Goal: Transaction & Acquisition: Purchase product/service

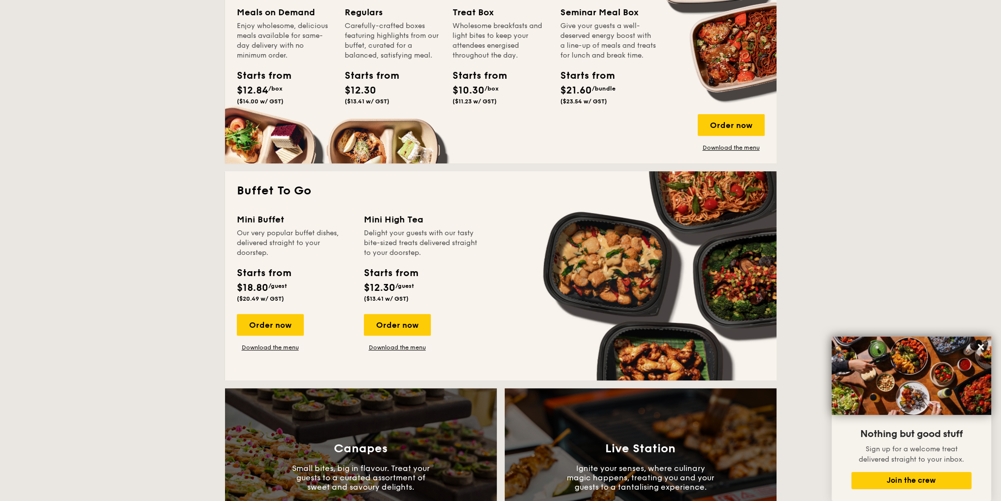
scroll to position [328, 0]
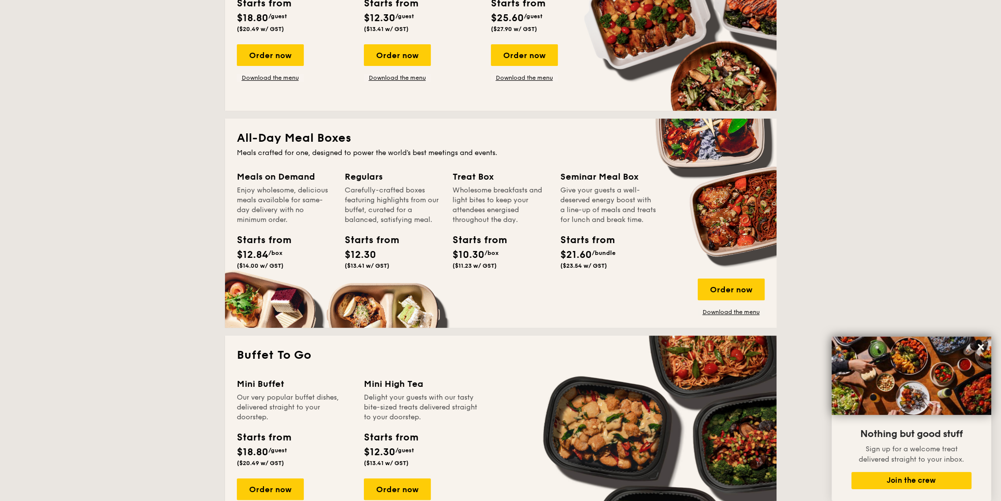
click at [380, 209] on div "Carefully-crafted boxes featuring highlights from our buffet, curated for a bal…" at bounding box center [393, 205] width 96 height 39
click at [735, 313] on link "Download the menu" at bounding box center [731, 312] width 67 height 8
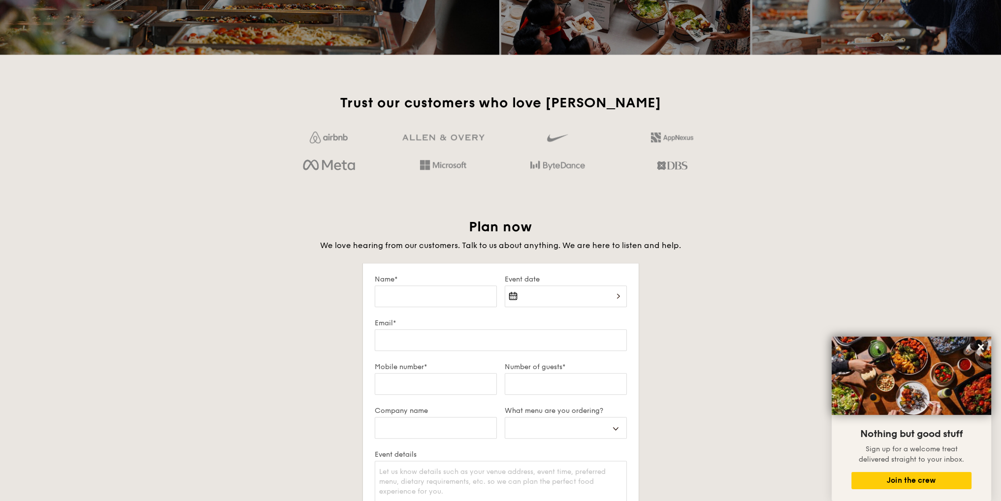
scroll to position [1641, 0]
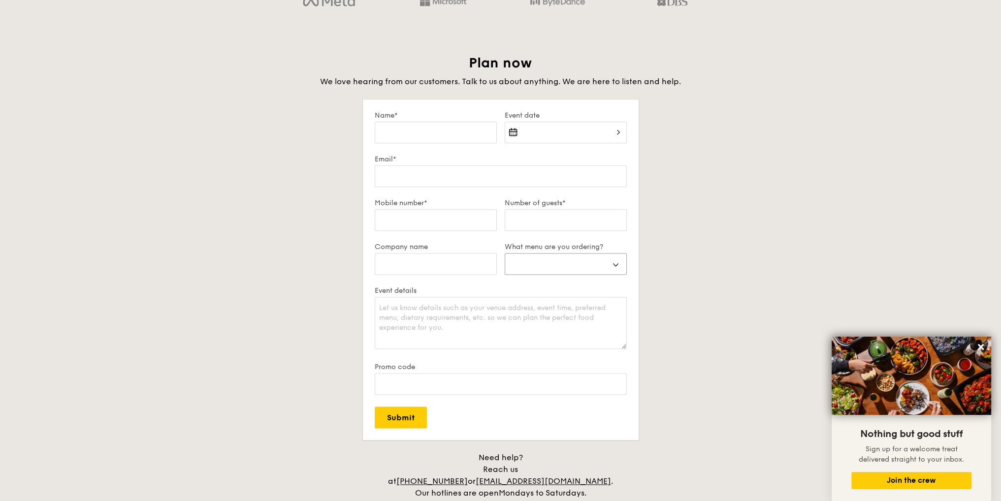
click at [601, 261] on select "Buffet Mini Buffet High Tea Canapés Meal Boxes Wedding" at bounding box center [566, 264] width 122 height 22
select select "mealBoxes"
click at [505, 253] on select "Buffet Mini Buffet High Tea Canapés Meal Boxes Wedding" at bounding box center [566, 264] width 122 height 22
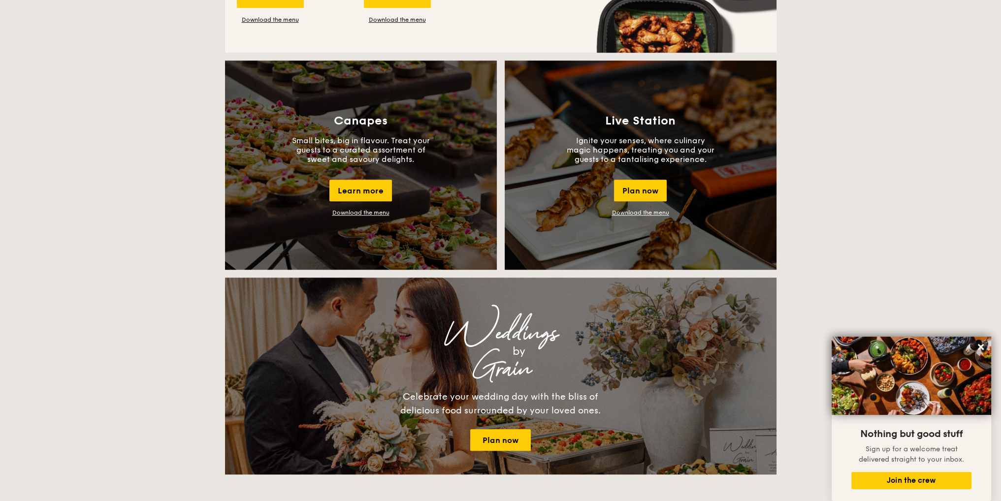
scroll to position [328, 0]
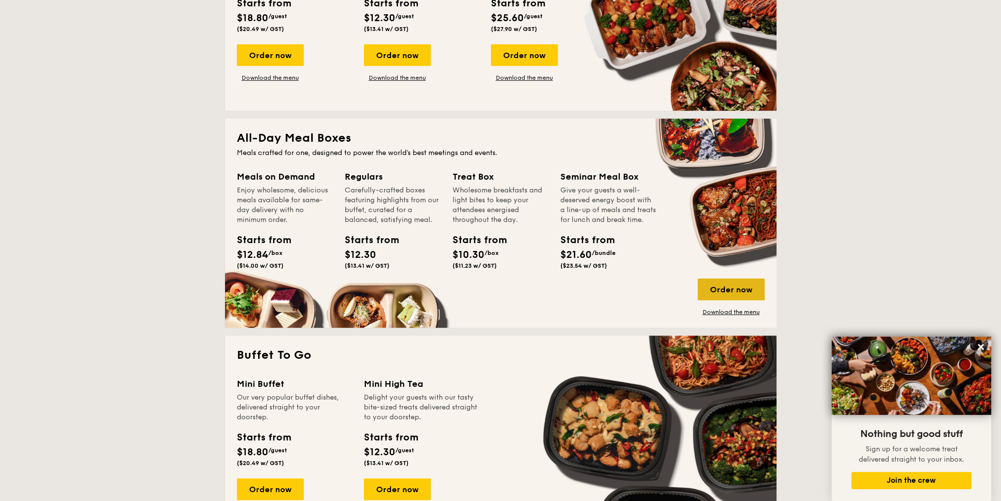
click at [759, 288] on div "Order now" at bounding box center [731, 290] width 67 height 22
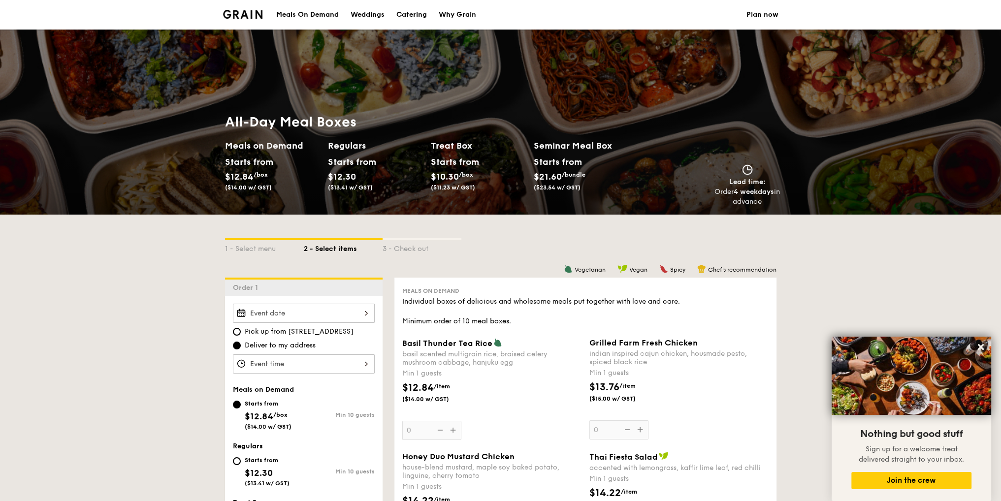
scroll to position [164, 0]
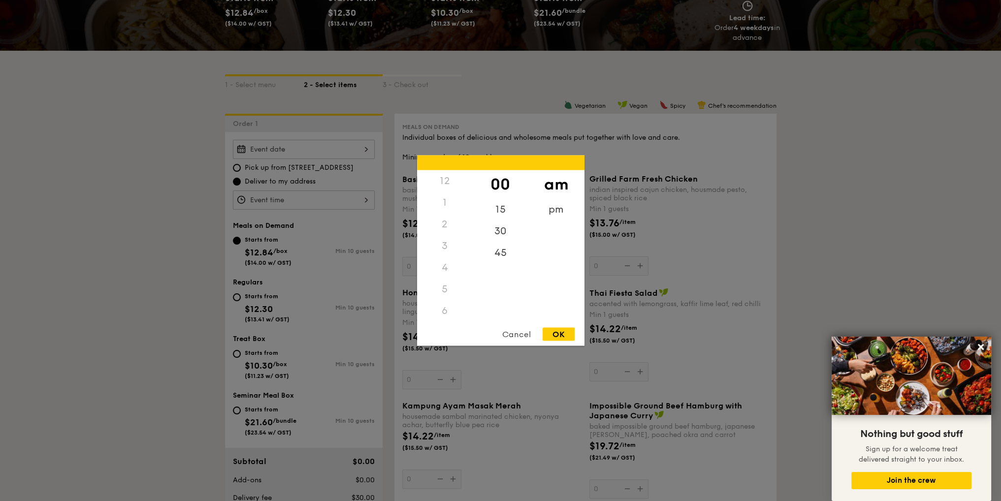
click at [333, 197] on div "12 1 2 3 4 5 6 7 8 9 10 11 00 15 30 45 am pm Cancel OK" at bounding box center [304, 200] width 142 height 19
click at [177, 239] on div at bounding box center [500, 250] width 1001 height 501
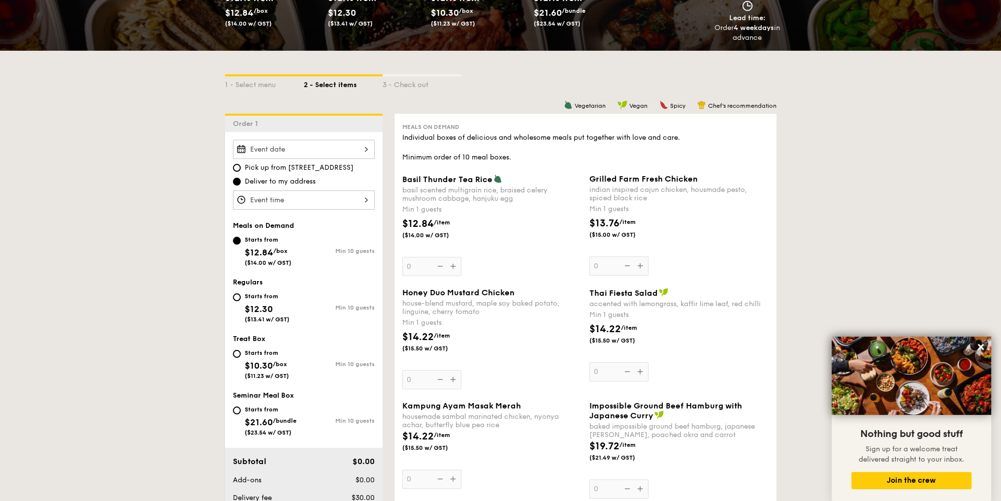
click at [316, 146] on div at bounding box center [304, 149] width 142 height 19
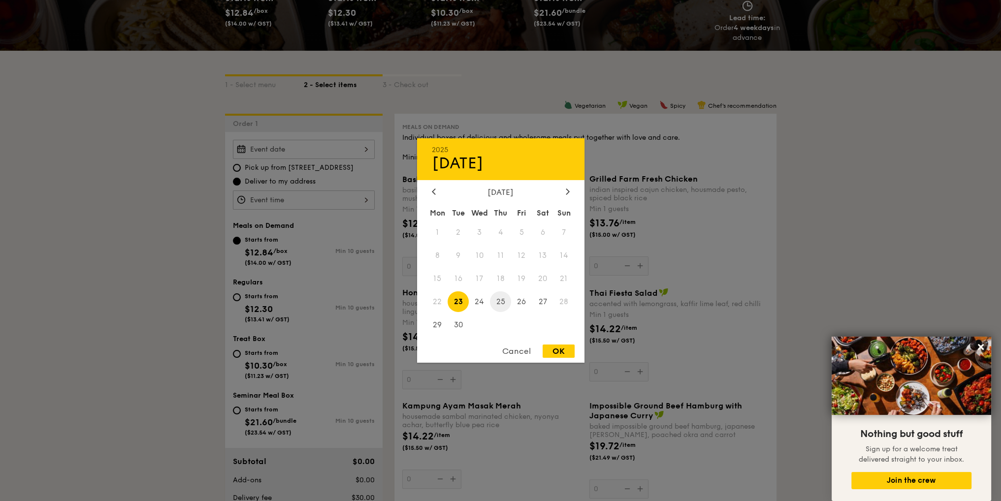
click at [506, 302] on span "25" at bounding box center [500, 301] width 21 height 21
click at [560, 353] on div "OK" at bounding box center [559, 351] width 32 height 13
type input "[DATE]"
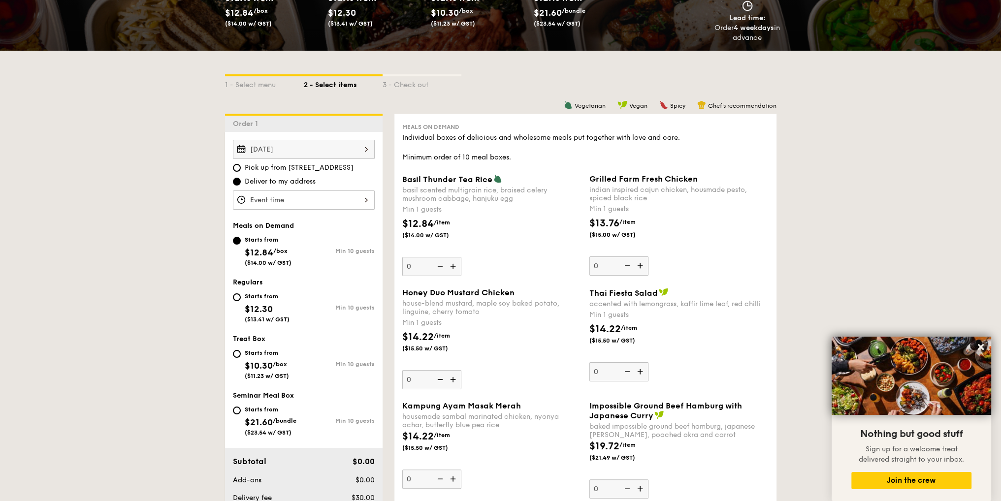
click at [280, 199] on div "12 1 2 3 4 5 6 7 8 9 10 11 00 15 30 45 am pm Cancel OK" at bounding box center [304, 200] width 142 height 19
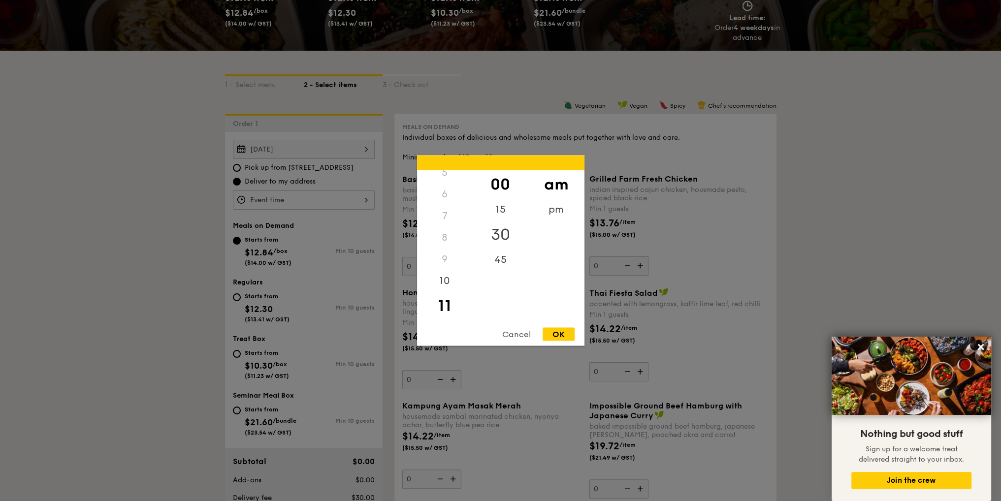
click at [506, 232] on div "30" at bounding box center [501, 235] width 56 height 29
click at [557, 329] on div "OK" at bounding box center [559, 334] width 32 height 13
type input "11:30AM"
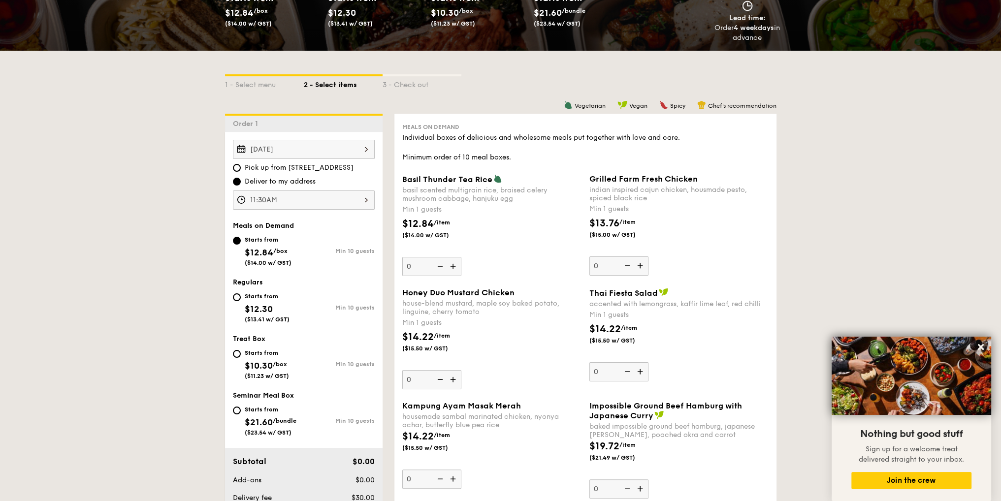
scroll to position [328, 0]
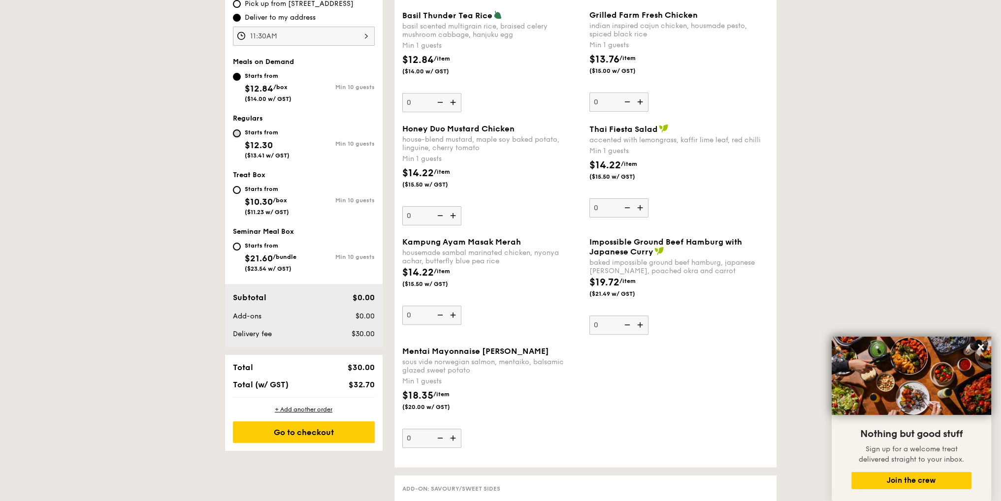
click at [234, 132] on input "Starts from $12.30 ($13.41 w/ GST) Min 10 guests" at bounding box center [237, 134] width 8 height 8
radio input "true"
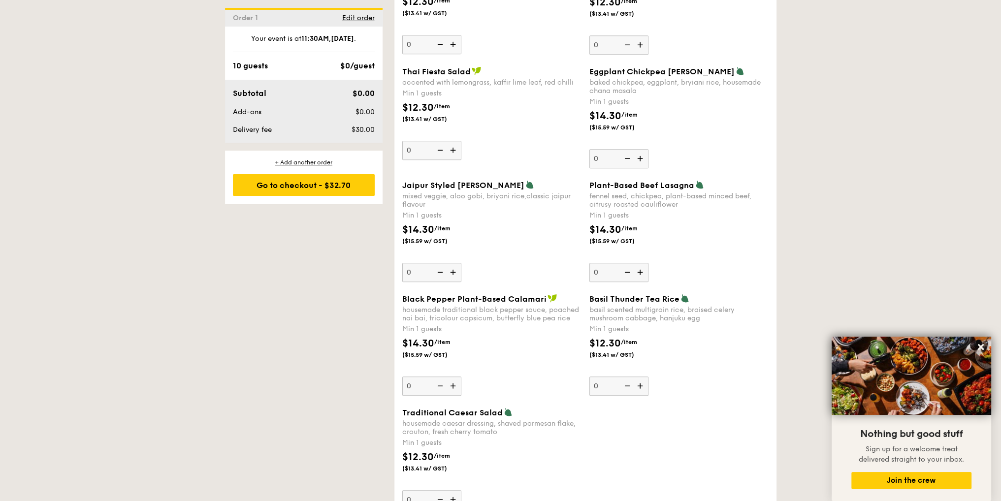
scroll to position [985, 0]
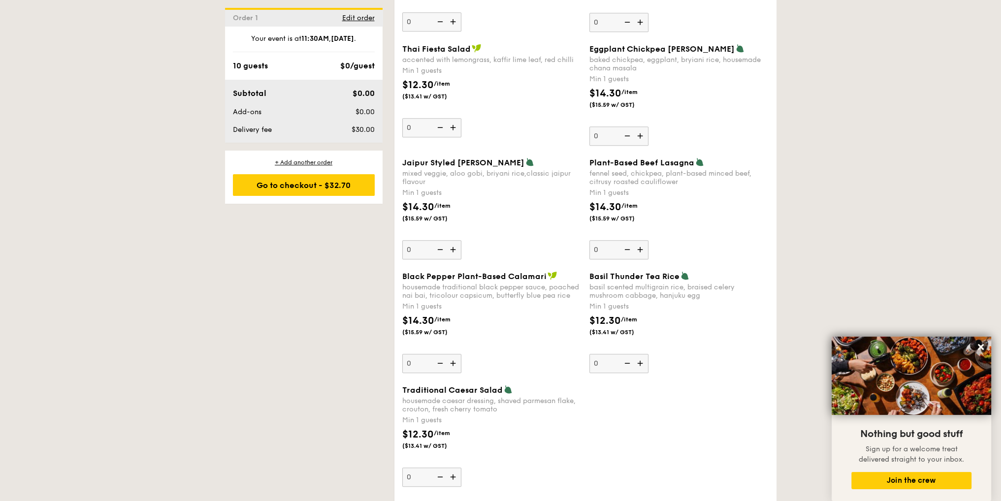
drag, startPoint x: 980, startPoint y: 345, endPoint x: 954, endPoint y: 354, distance: 26.5
click at [980, 345] on icon at bounding box center [981, 347] width 6 height 6
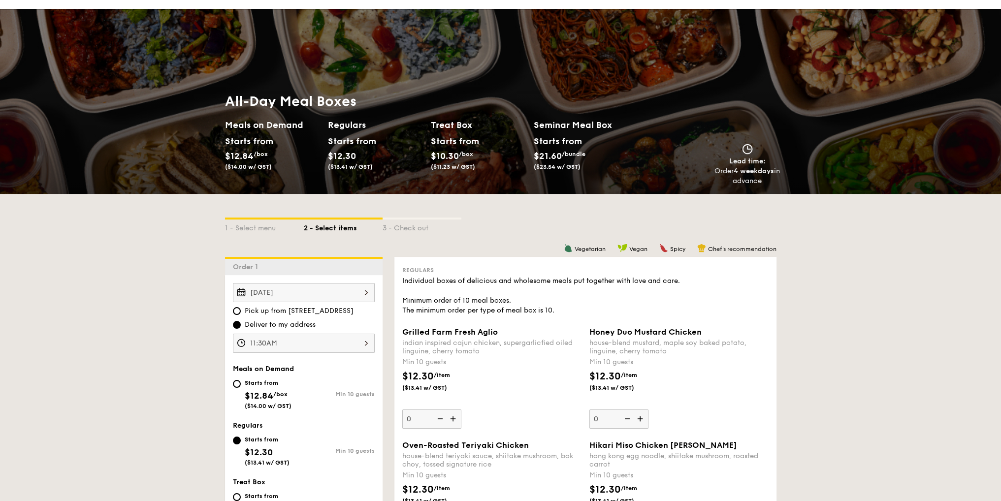
scroll to position [0, 0]
